Goal: Task Accomplishment & Management: Use online tool/utility

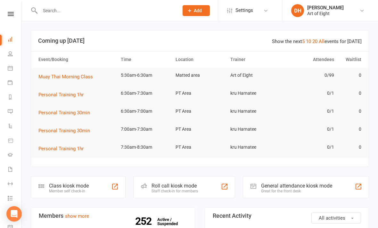
click at [67, 181] on div "Class kiosk mode Member self check-in" at bounding box center [78, 187] width 95 height 22
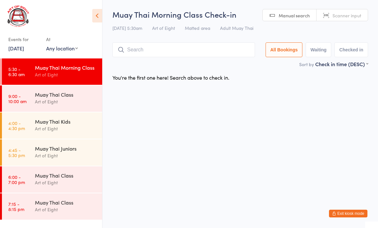
click at [176, 50] on input "search" at bounding box center [184, 49] width 143 height 15
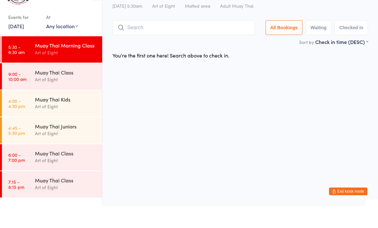
scroll to position [0, 0]
type input "9"
type input "0033"
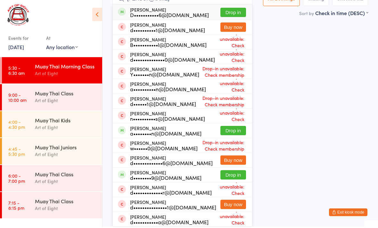
scroll to position [51, 0]
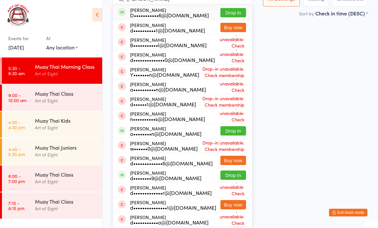
type input "Daniel"
click at [227, 171] on button "Drop in" at bounding box center [234, 175] width 26 height 9
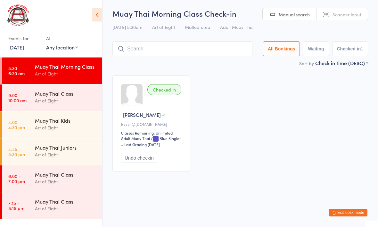
scroll to position [0, 0]
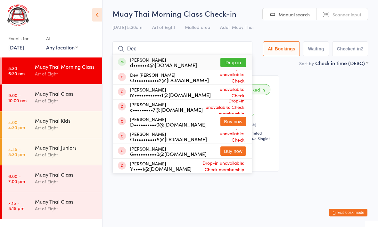
type input "Dec"
click at [235, 63] on button "Drop in" at bounding box center [234, 63] width 26 height 9
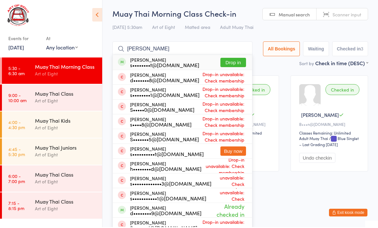
type input "Shannon"
click at [235, 65] on button "Drop in" at bounding box center [234, 63] width 26 height 9
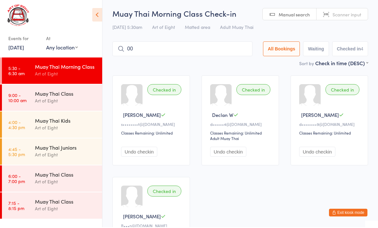
type input "0"
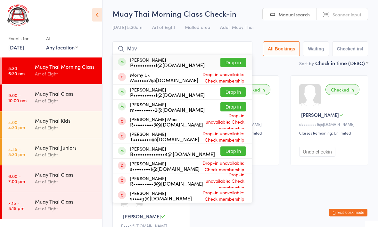
type input "Mov"
click at [228, 108] on button "Drop in" at bounding box center [234, 107] width 26 height 9
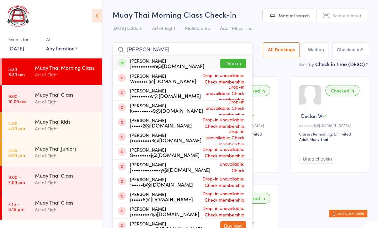
type input "[PERSON_NAME]"
click at [231, 66] on button "Drop in" at bounding box center [234, 63] width 26 height 9
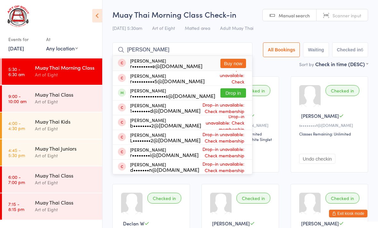
type input "[PERSON_NAME]"
click at [227, 97] on button "Drop in" at bounding box center [234, 92] width 26 height 9
